Goal: Go to known website: Go to known website

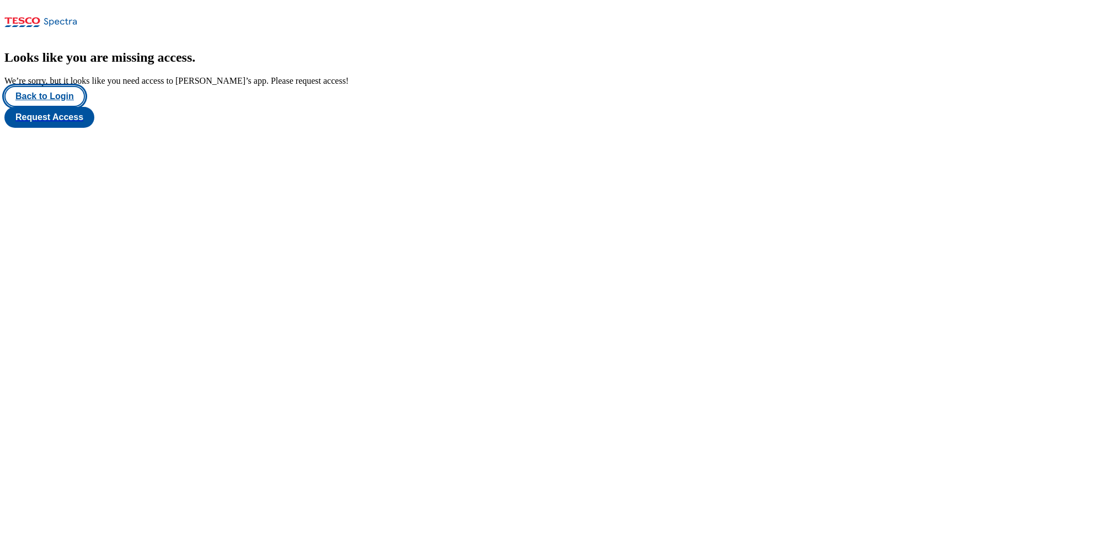
click at [60, 107] on button "Back to Login" at bounding box center [44, 96] width 80 height 21
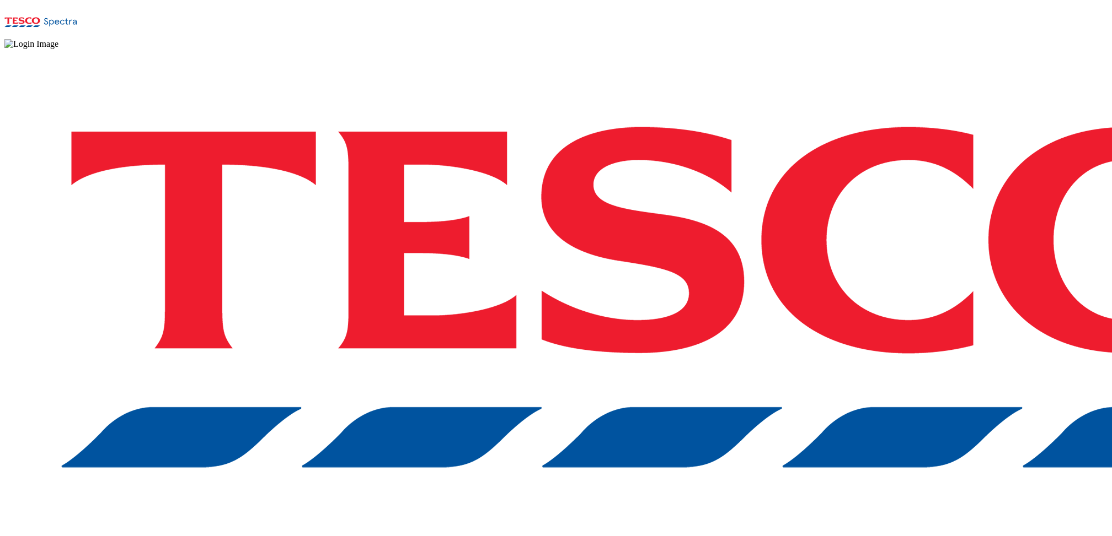
click at [871, 330] on div "Log in to the Spectra’s dashboard using Tesco’s credentials. If you don’t have …" at bounding box center [555, 323] width 1103 height 548
